Goal: Task Accomplishment & Management: Use online tool/utility

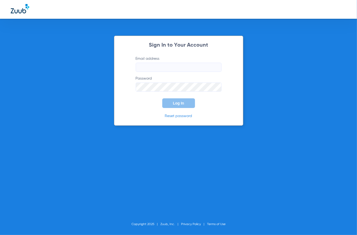
type input "[EMAIL_ADDRESS][DOMAIN_NAME]"
click at [184, 104] on span "Log In" at bounding box center [178, 103] width 11 height 4
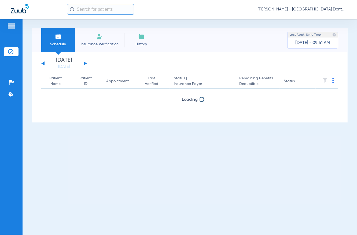
click at [81, 7] on input "text" at bounding box center [100, 9] width 67 height 11
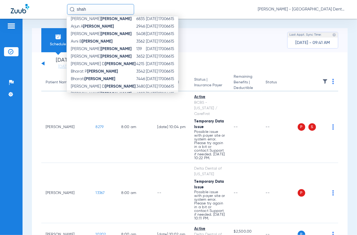
scroll to position [85, 0]
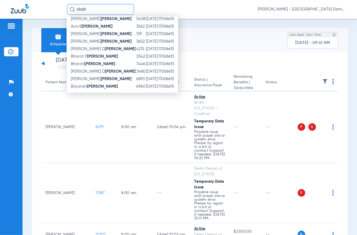
drag, startPoint x: 92, startPoint y: 9, endPoint x: 37, endPoint y: 20, distance: 56.2
click at [37, 20] on app-portal-wrapper "shah Name ID DOB Office ID [PERSON_NAME] 7120 [DATE] 17006615 [GEOGRAPHIC_DATA]…" at bounding box center [178, 127] width 357 height 254
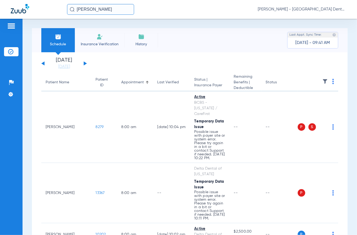
type input "[PERSON_NAME]"
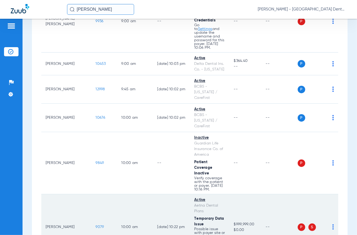
scroll to position [603, 0]
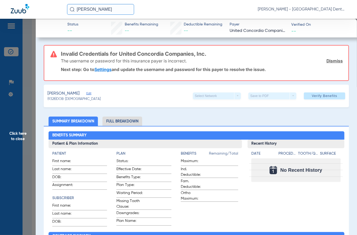
click at [123, 122] on li "Full Breakdown" at bounding box center [122, 121] width 40 height 9
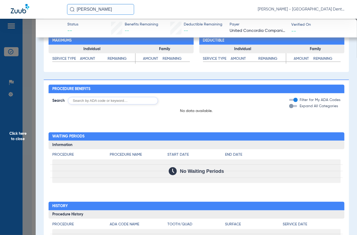
scroll to position [338, 0]
